Goal: Task Accomplishment & Management: Use online tool/utility

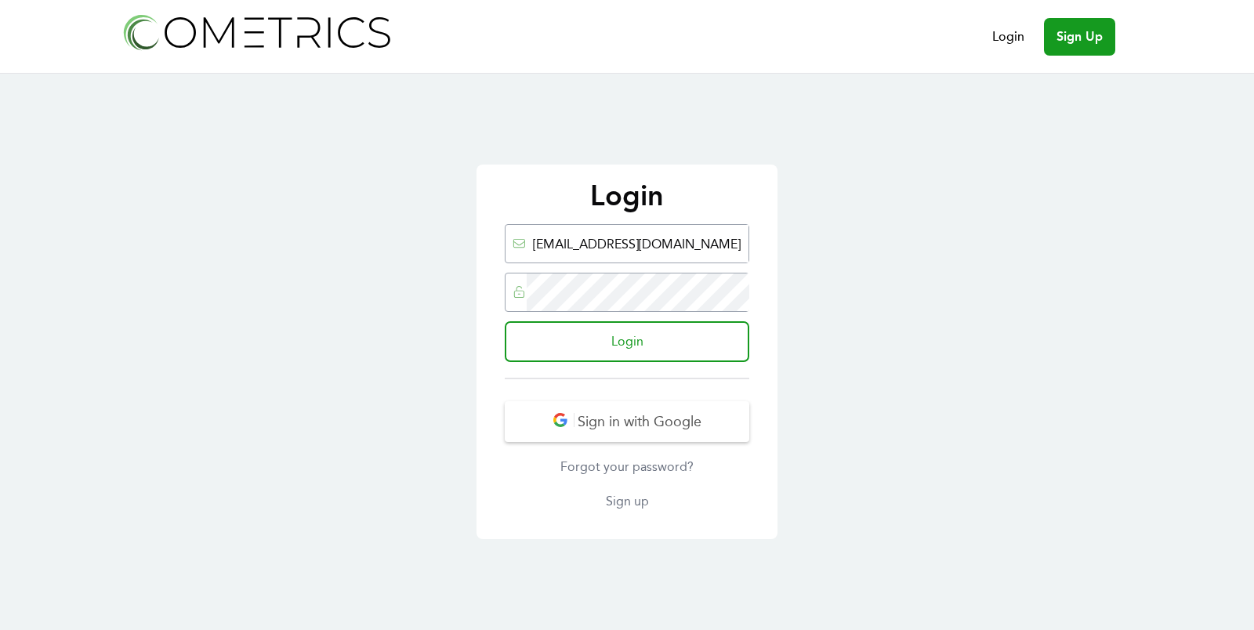
type input "ed@cometrics.io"
click at [505, 321] on input "Login" at bounding box center [627, 341] width 245 height 41
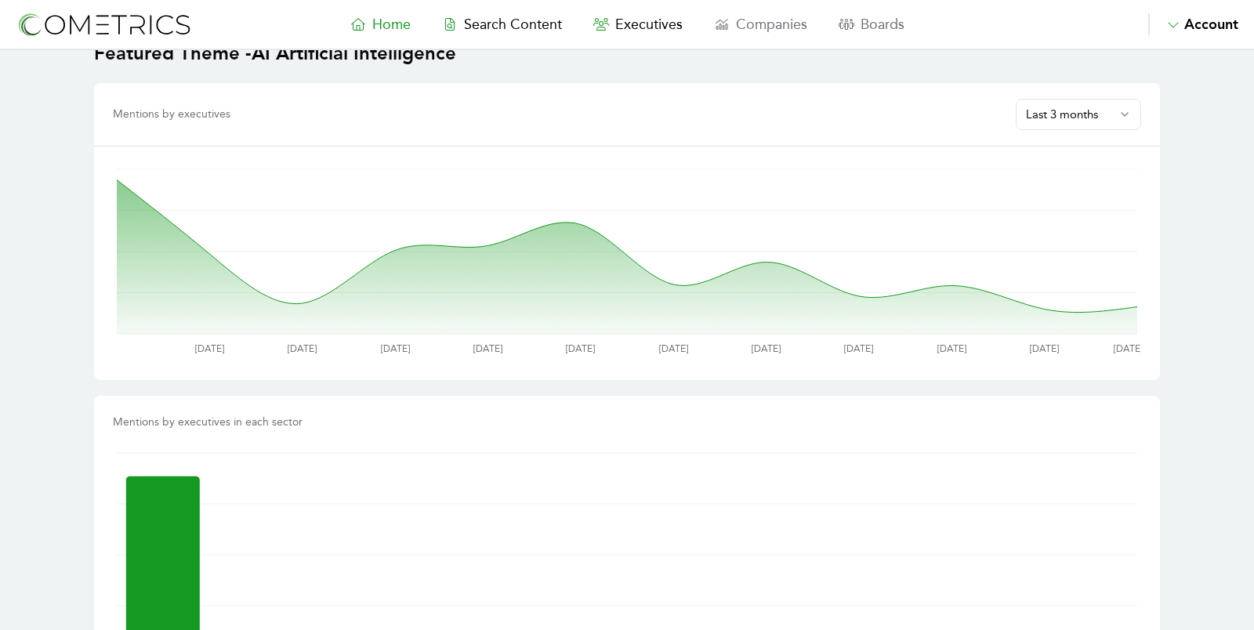
scroll to position [880, 0]
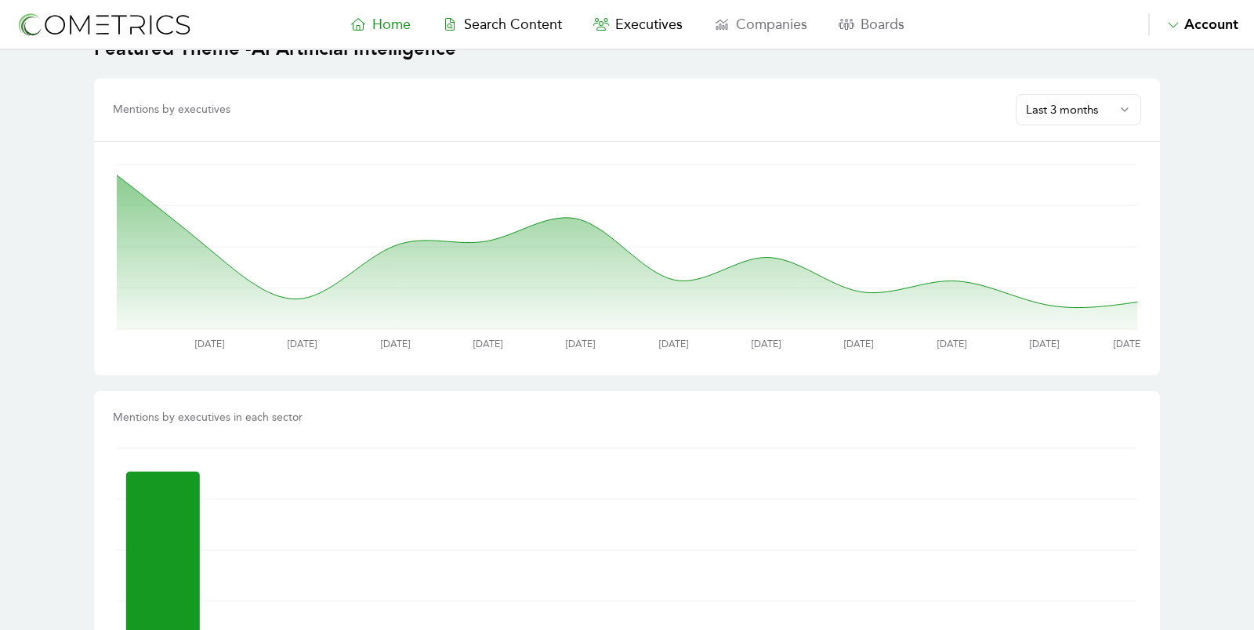
click at [1060, 103] on html "Home Search Content Executives Companies Boards Saved Alerts Nominate Account A…" at bounding box center [627, 428] width 1254 height 2617
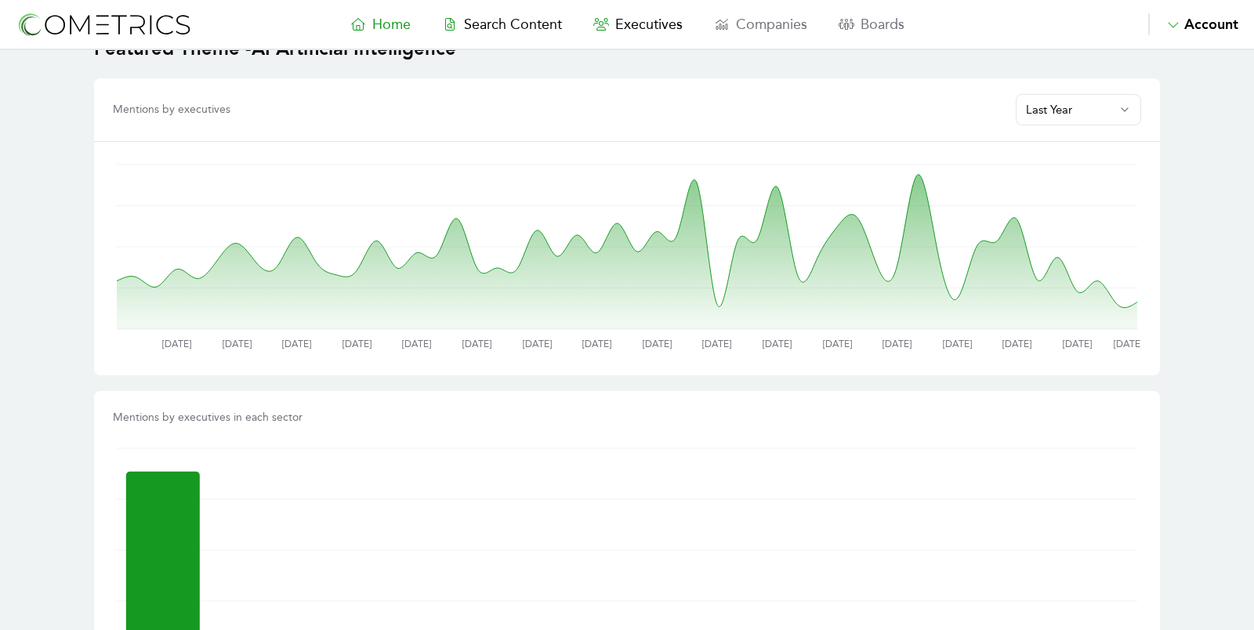
click at [1207, 132] on main "Featured Executive Brad Smith Vice Chair and President @ Microsoft Corporation …" at bounding box center [627, 428] width 1254 height 2516
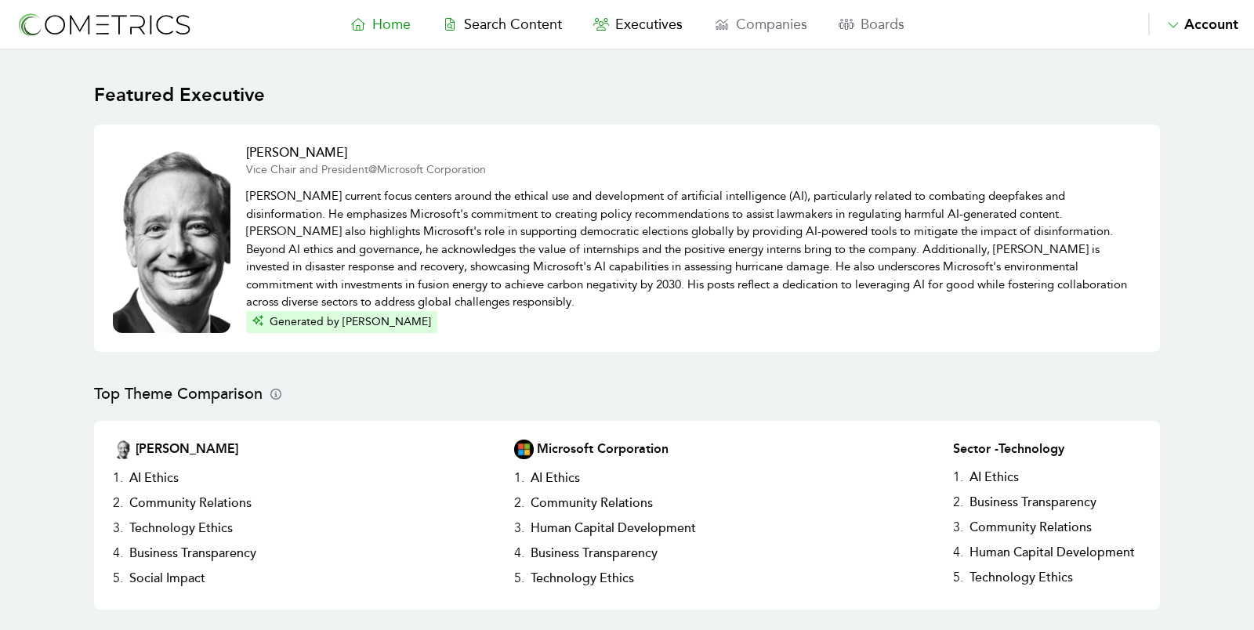
scroll to position [0, 0]
click at [484, 24] on span "Search Content" at bounding box center [513, 24] width 98 height 17
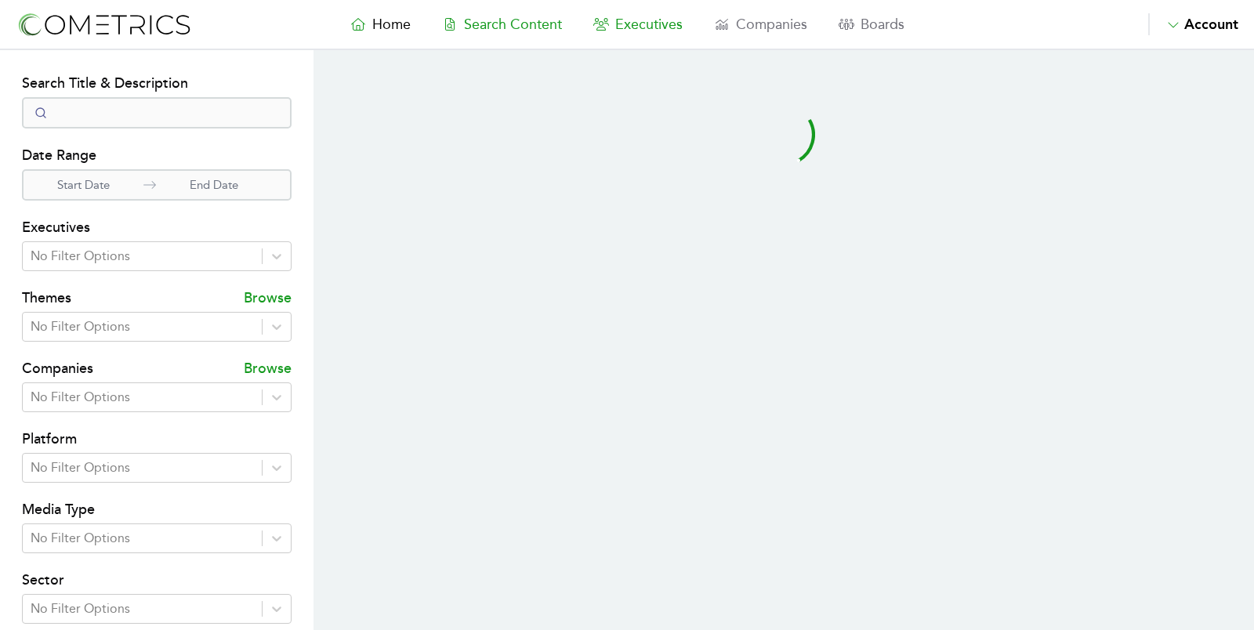
click at [607, 25] on icon at bounding box center [601, 24] width 16 height 13
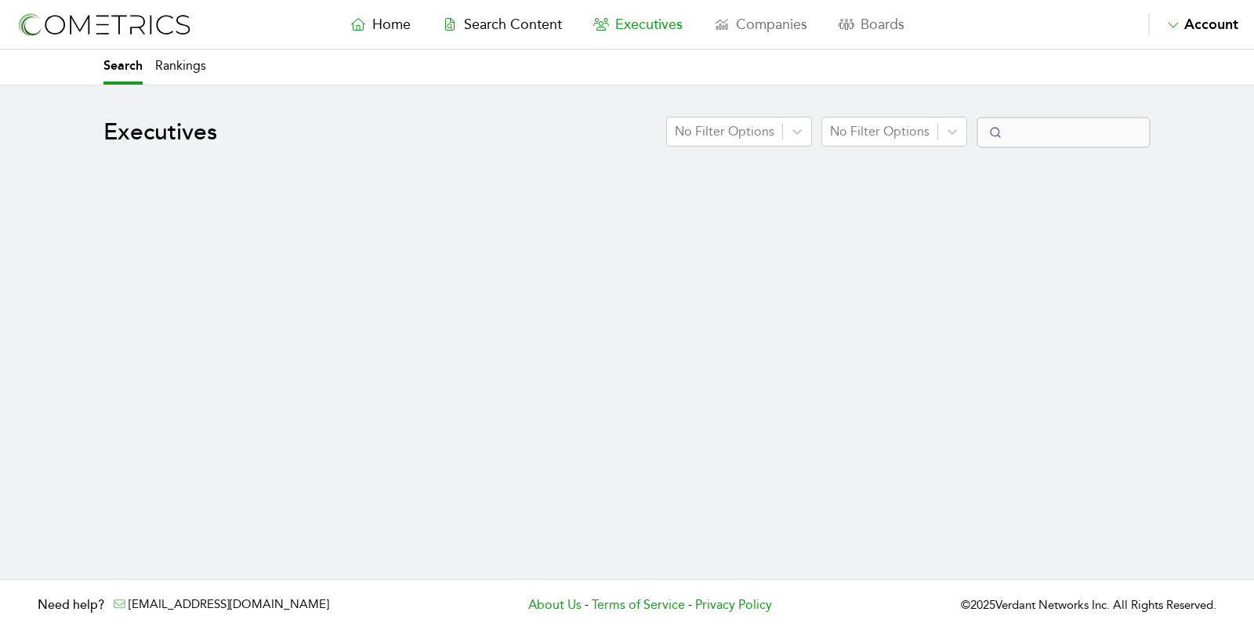
select select "50"
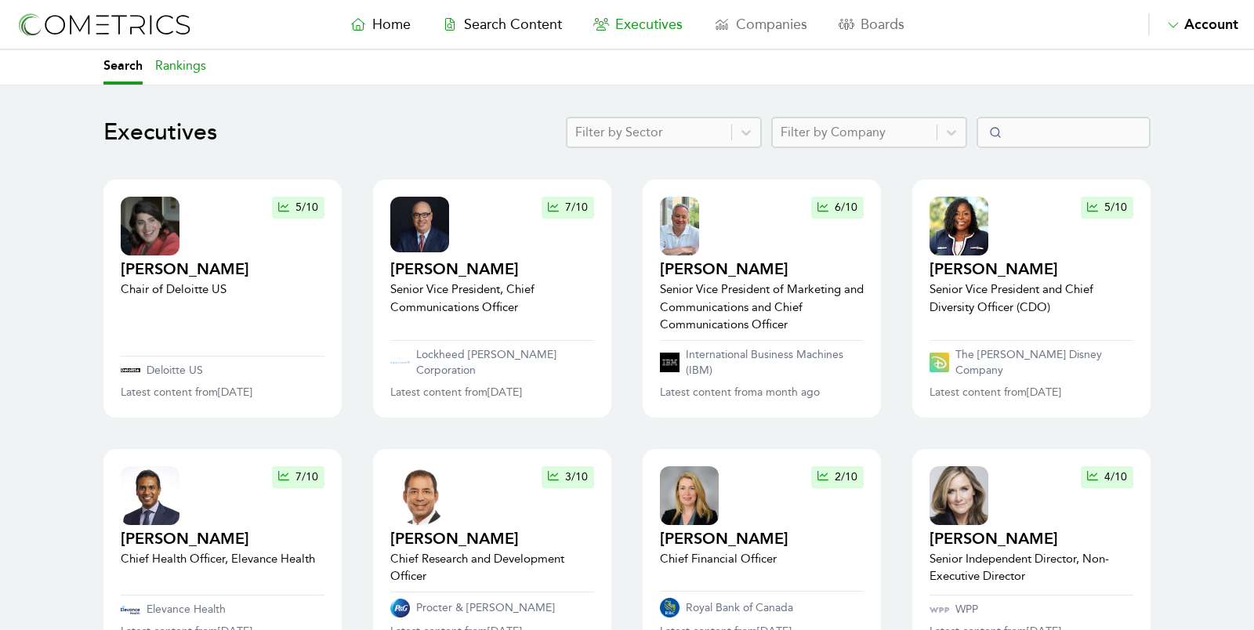
click at [184, 56] on link "Rankings" at bounding box center [180, 67] width 51 height 34
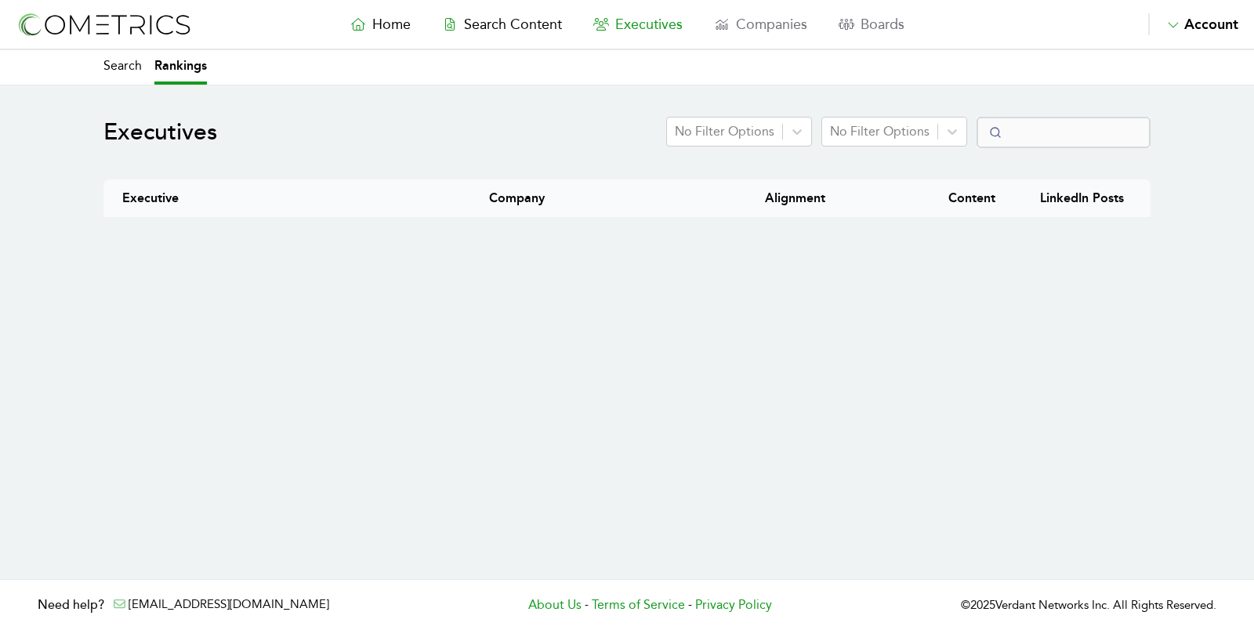
select select "50"
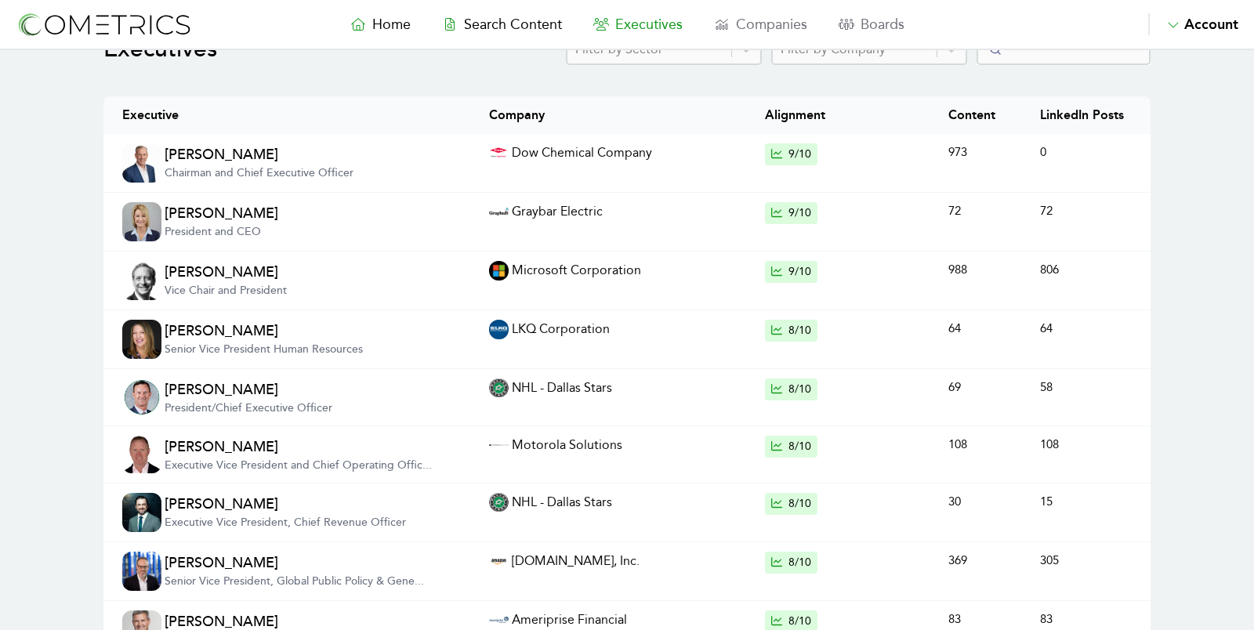
scroll to position [126, 0]
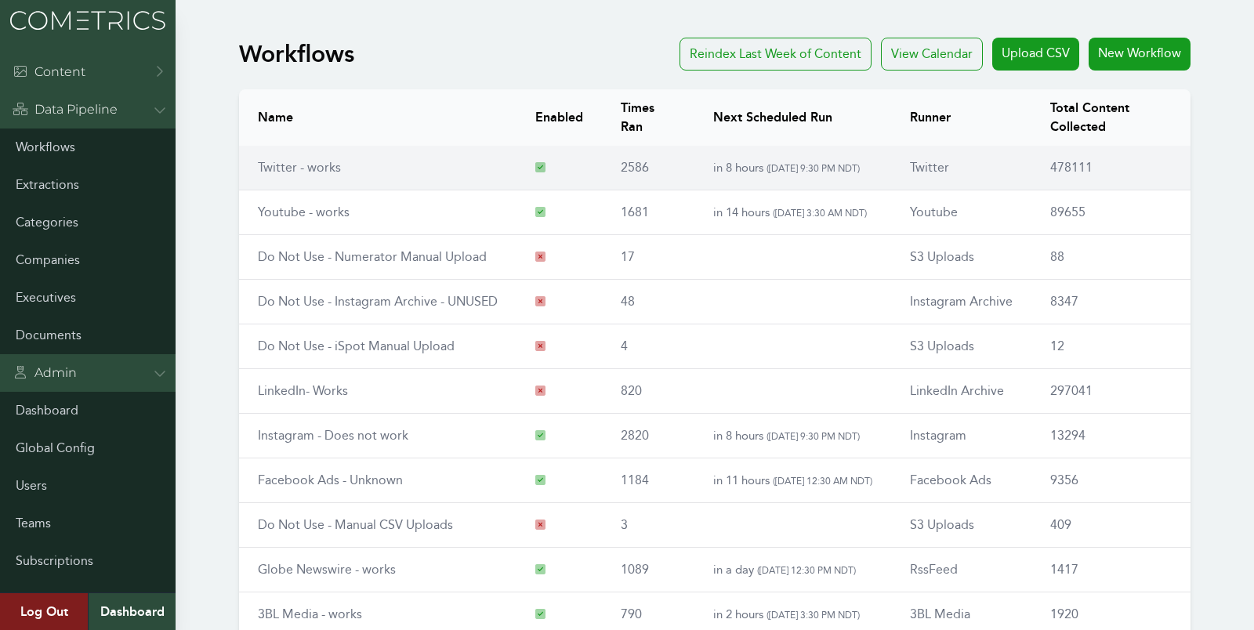
click at [281, 167] on link "Twitter - works" at bounding box center [299, 167] width 83 height 15
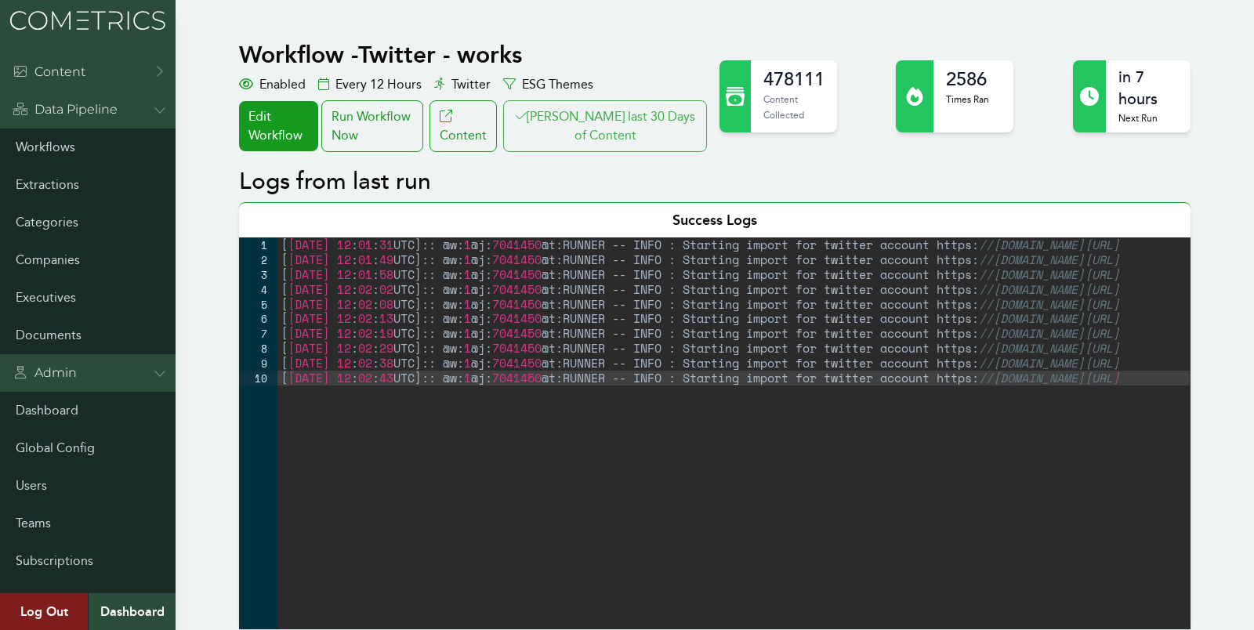
click at [603, 137] on button "[PERSON_NAME] last 30 Days of Content" at bounding box center [605, 126] width 204 height 52
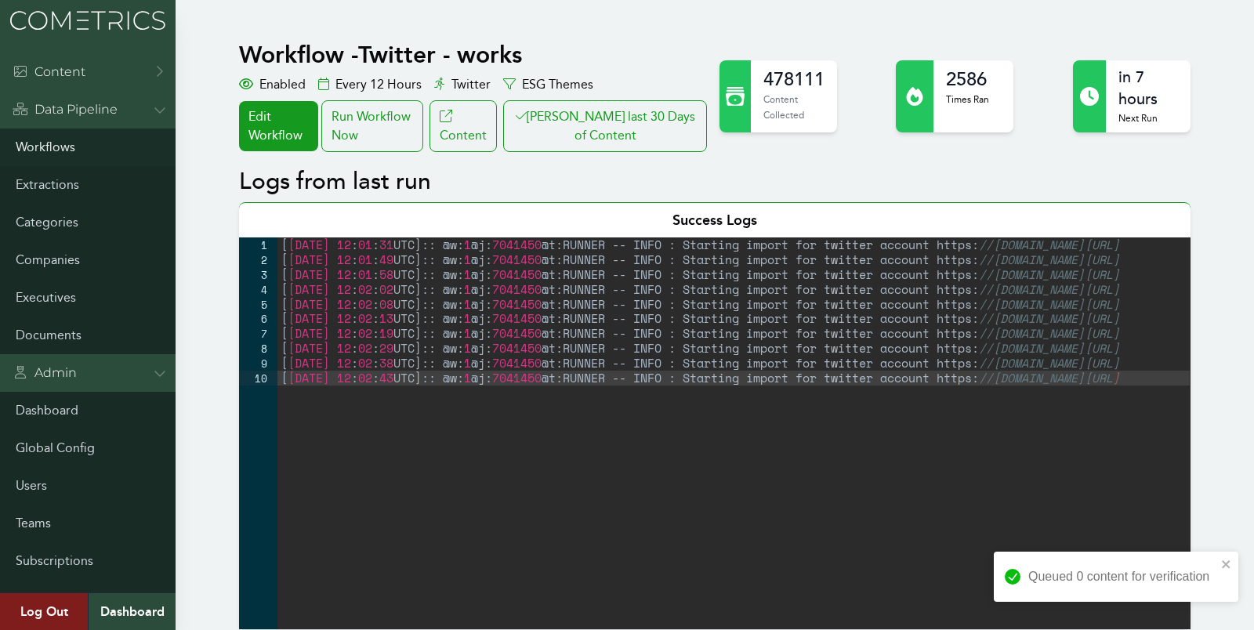
click at [71, 150] on link "Workflows" at bounding box center [88, 148] width 176 height 38
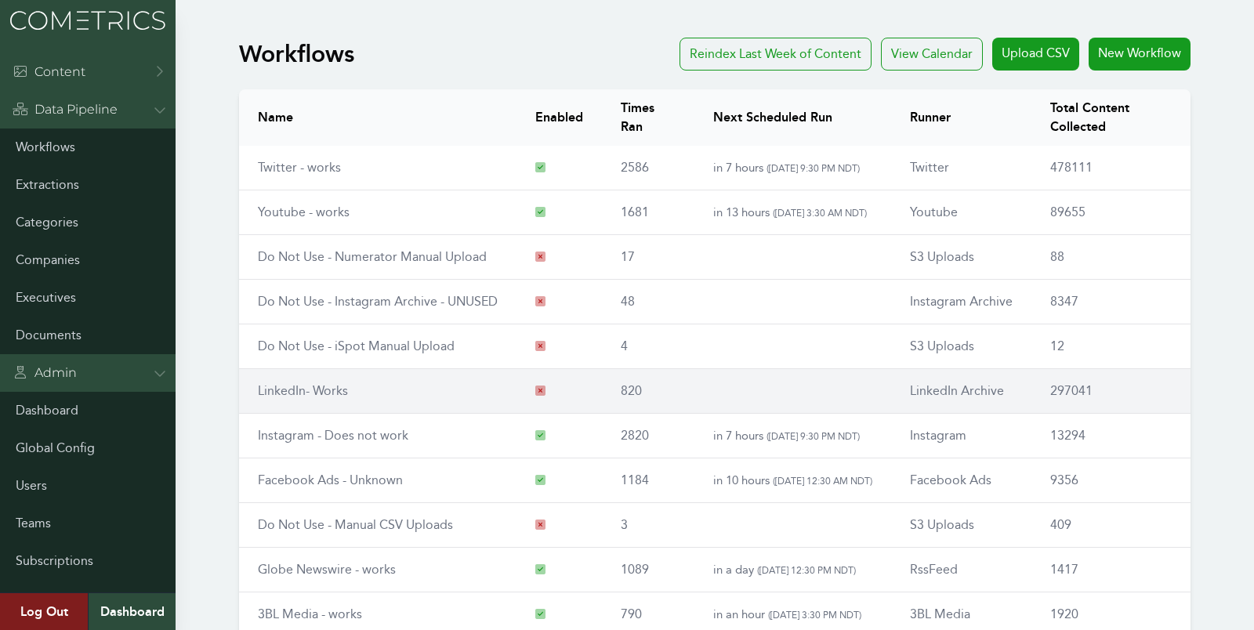
click at [294, 390] on link "LinkedIn- Works" at bounding box center [303, 390] width 90 height 15
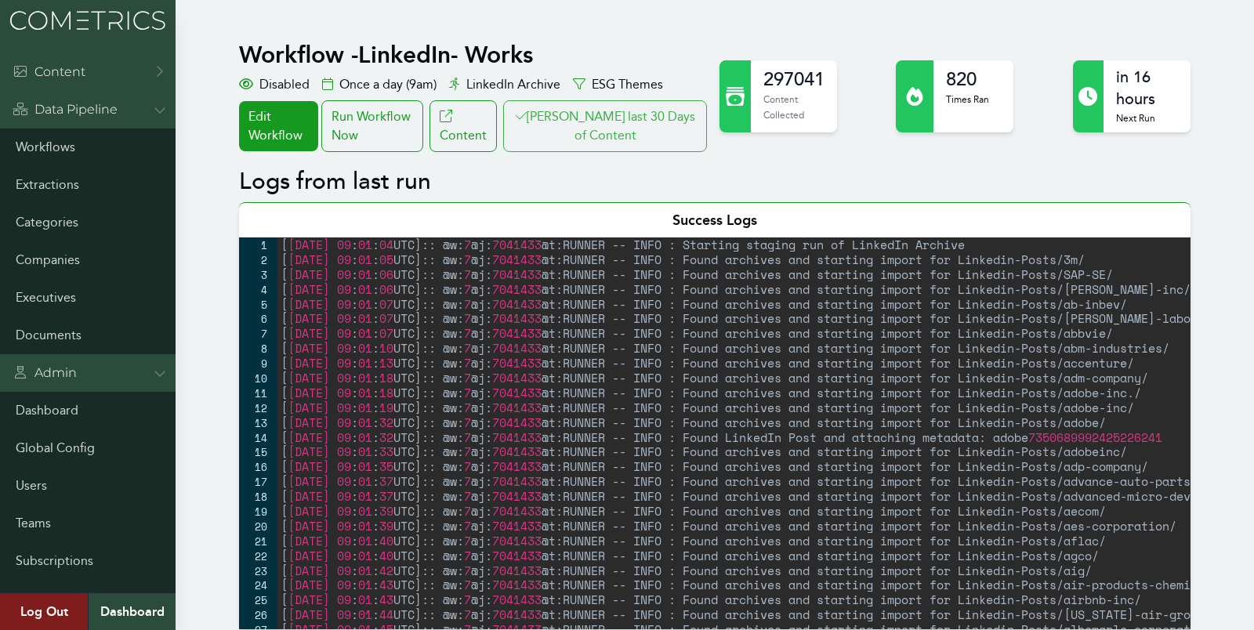
click at [652, 120] on button "[PERSON_NAME] last 30 Days of Content" at bounding box center [605, 126] width 204 height 52
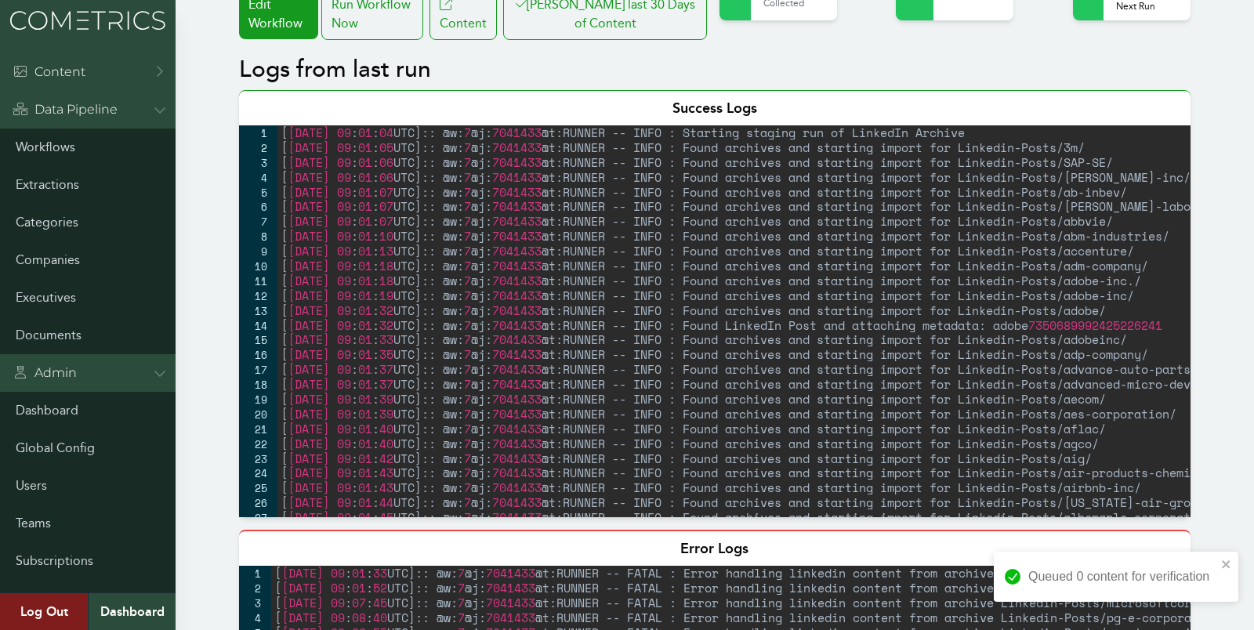
scroll to position [248, 0]
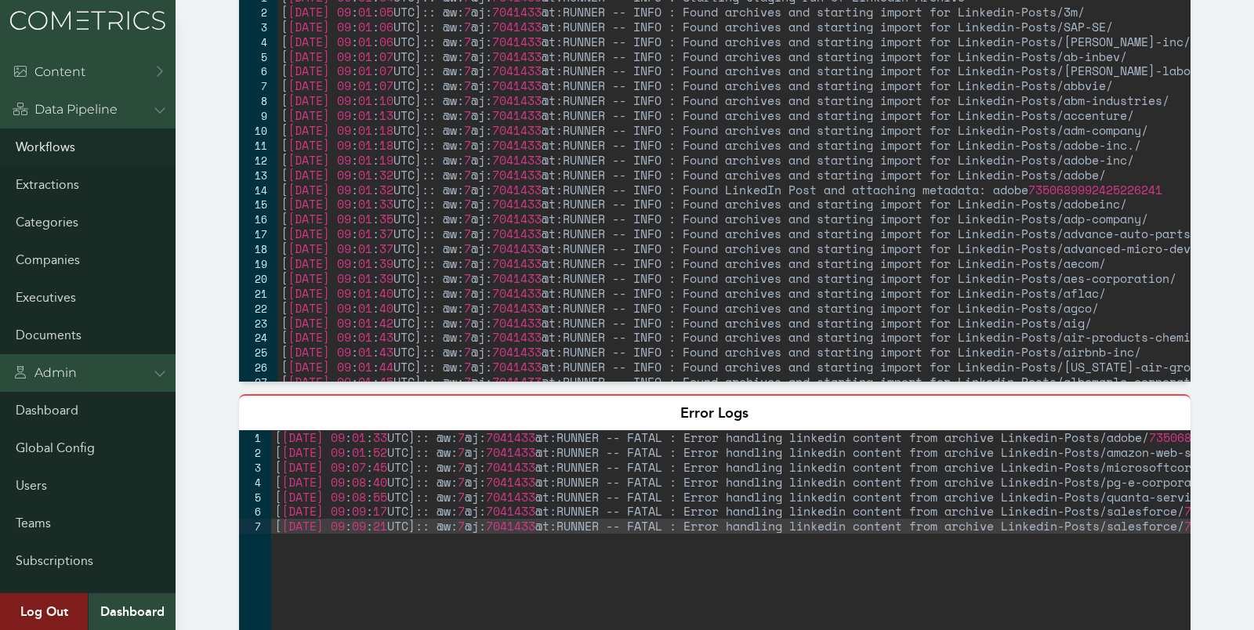
click at [67, 143] on link "Workflows" at bounding box center [88, 148] width 176 height 38
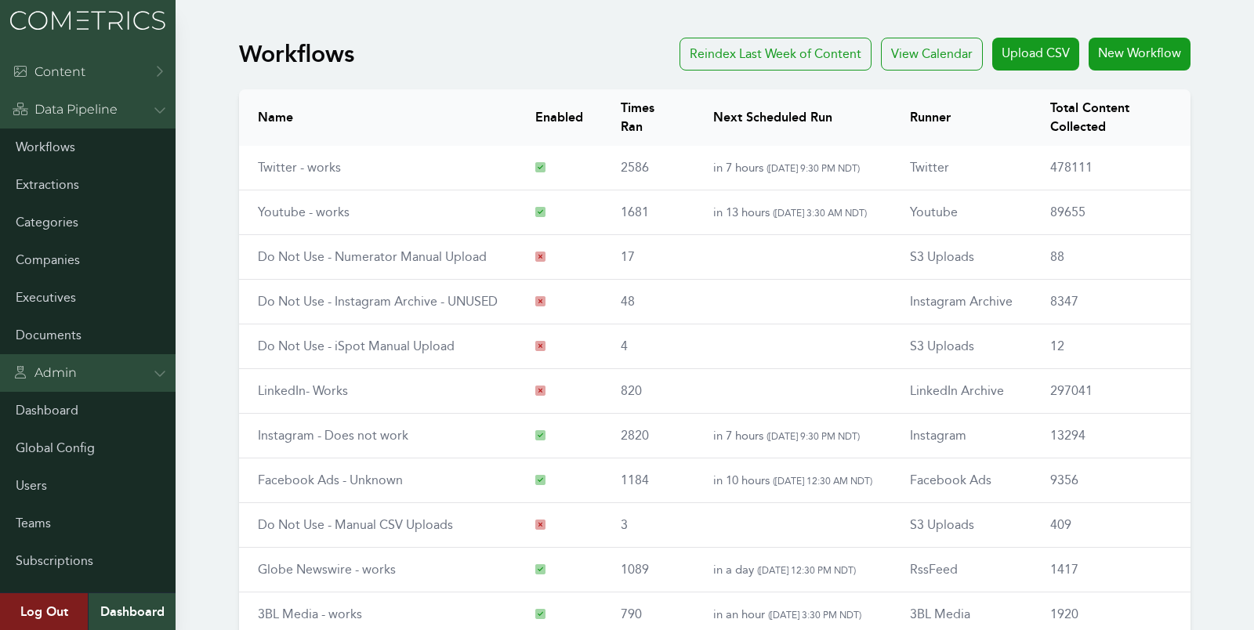
scroll to position [179, 0]
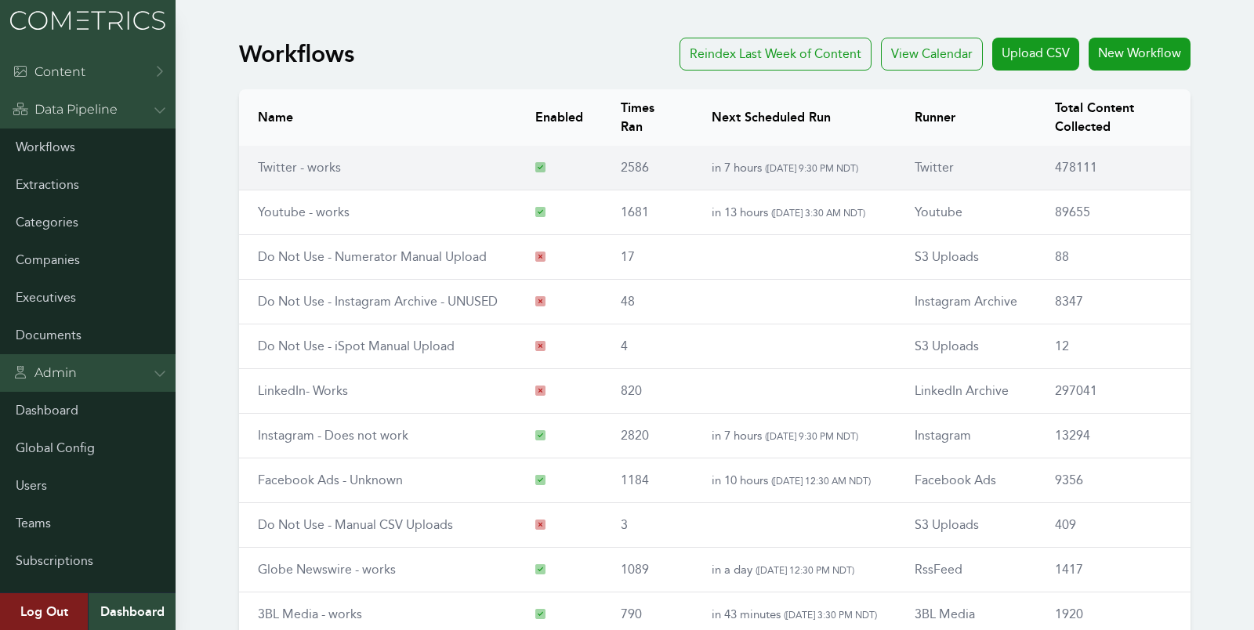
scroll to position [179, 0]
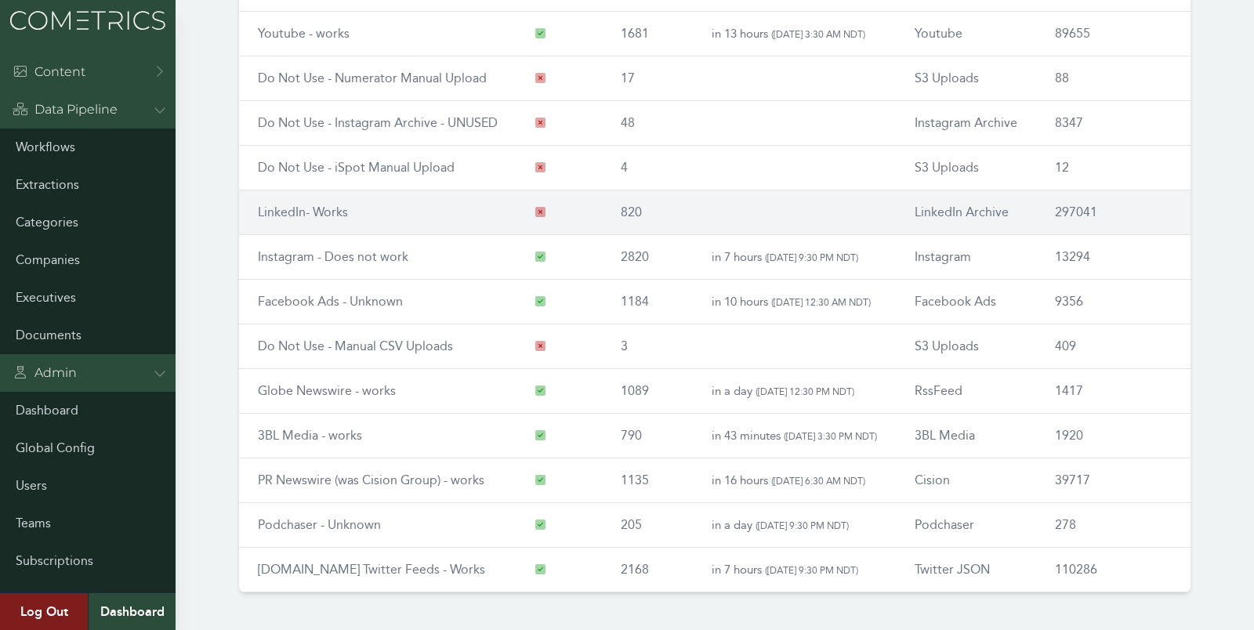
click at [310, 205] on link "LinkedIn- Works" at bounding box center [303, 212] width 90 height 15
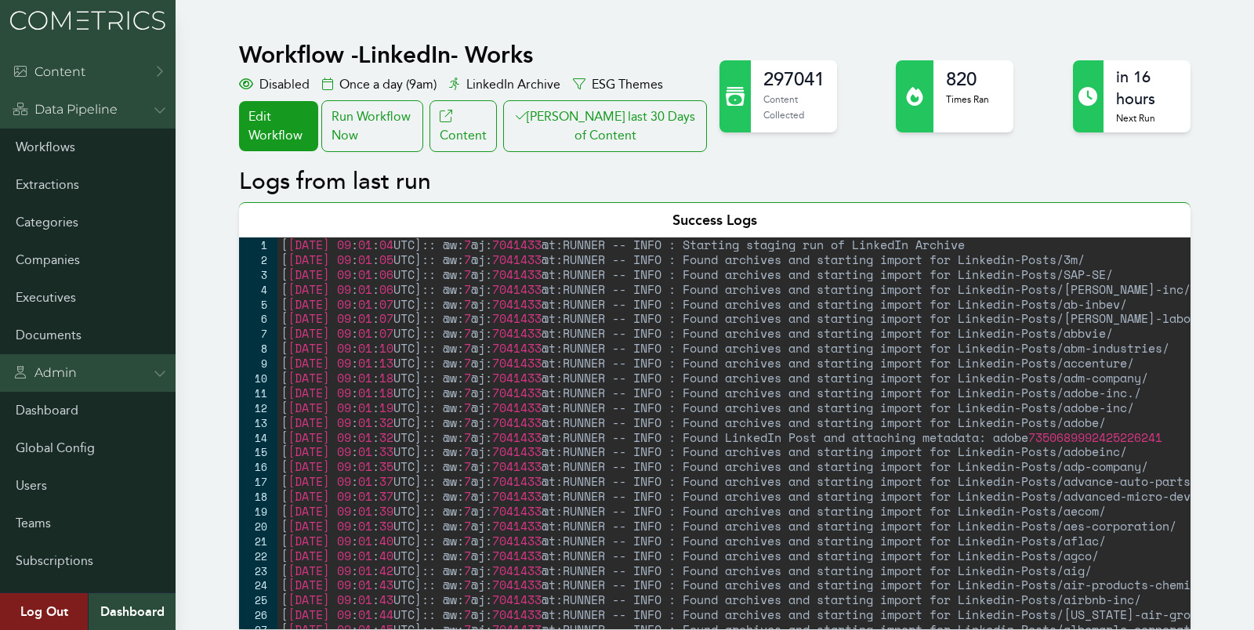
drag, startPoint x: 1250, startPoint y: 190, endPoint x: 1242, endPoint y: 185, distance: 10.2
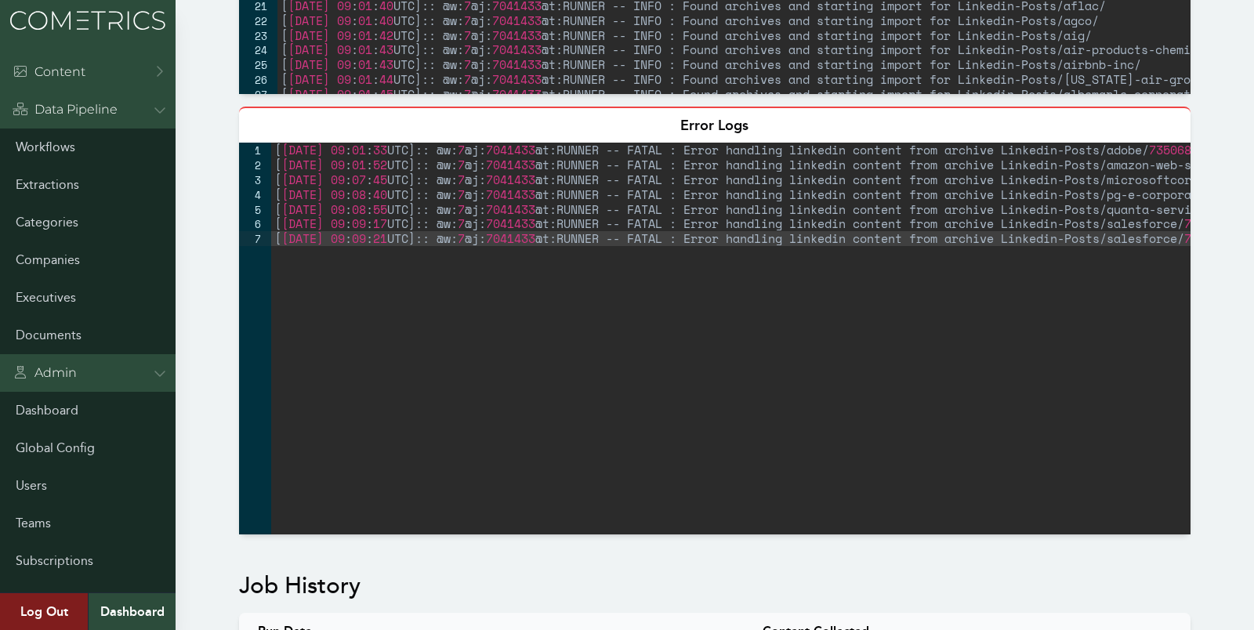
scroll to position [701, 0]
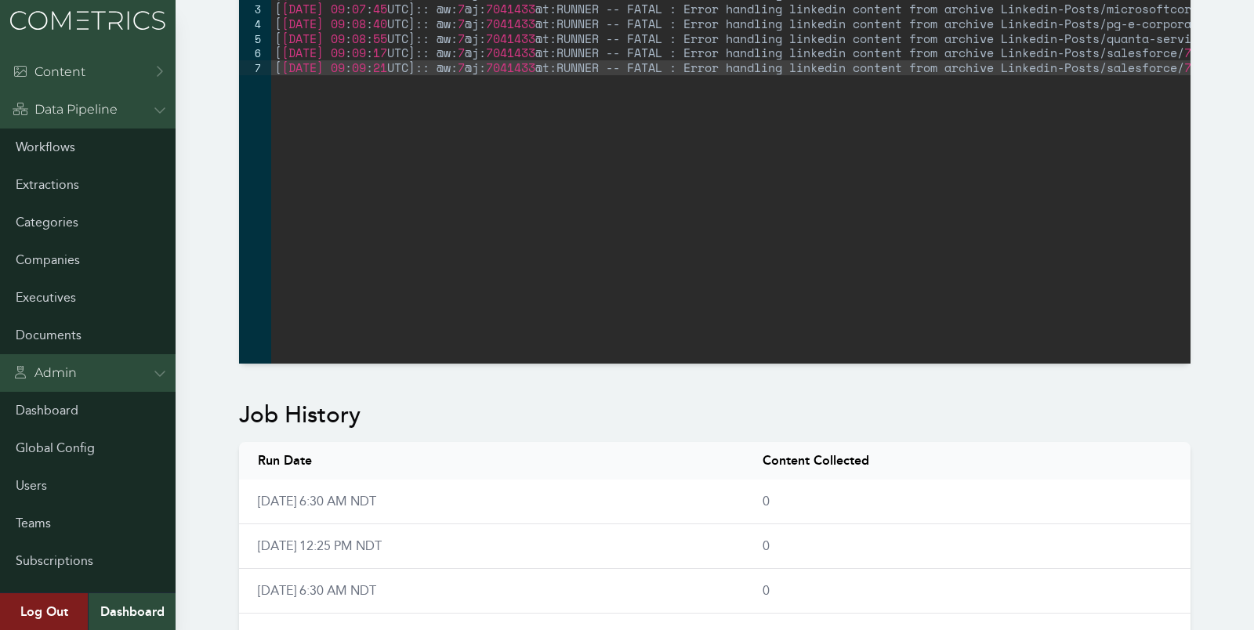
scroll to position [790, 0]
